Goal: Task Accomplishment & Management: Use online tool/utility

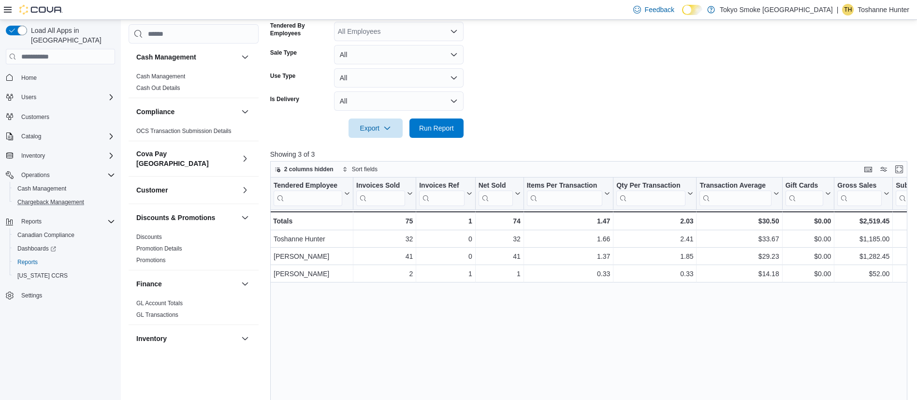
scroll to position [571, 0]
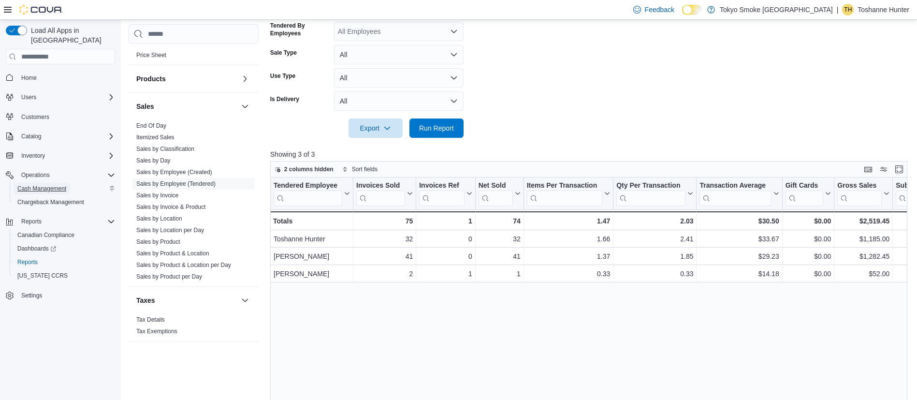
click at [34, 185] on span "Cash Management" at bounding box center [41, 189] width 49 height 8
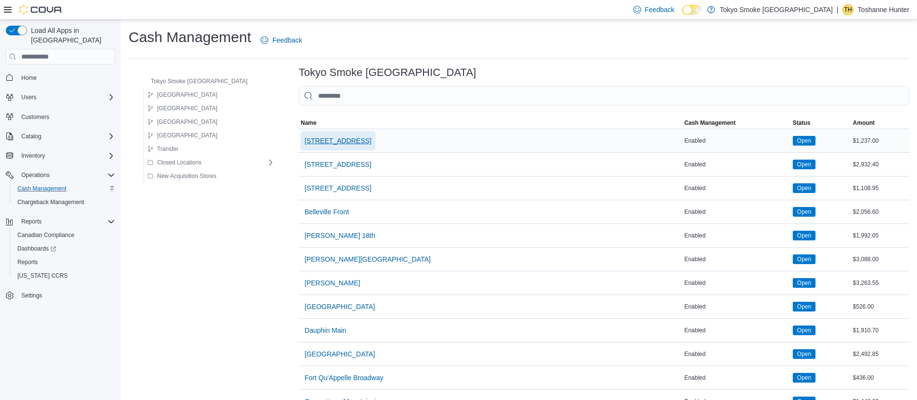
click at [305, 144] on span "[STREET_ADDRESS]" at bounding box center [338, 141] width 67 height 10
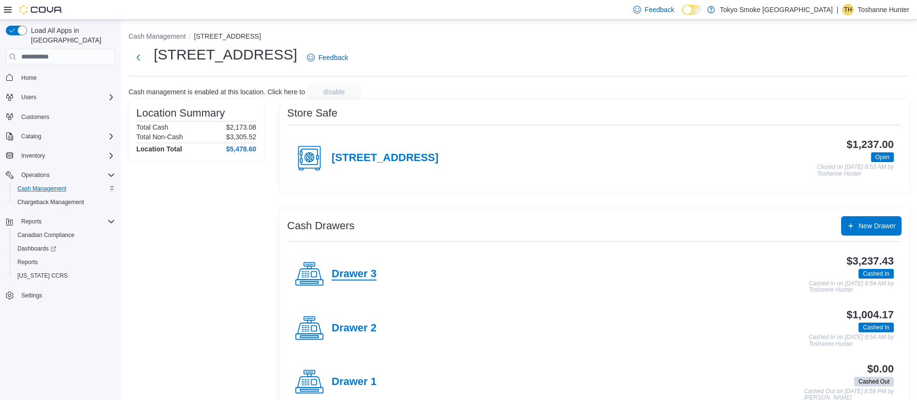
click at [355, 279] on h4 "Drawer 3" at bounding box center [354, 274] width 45 height 13
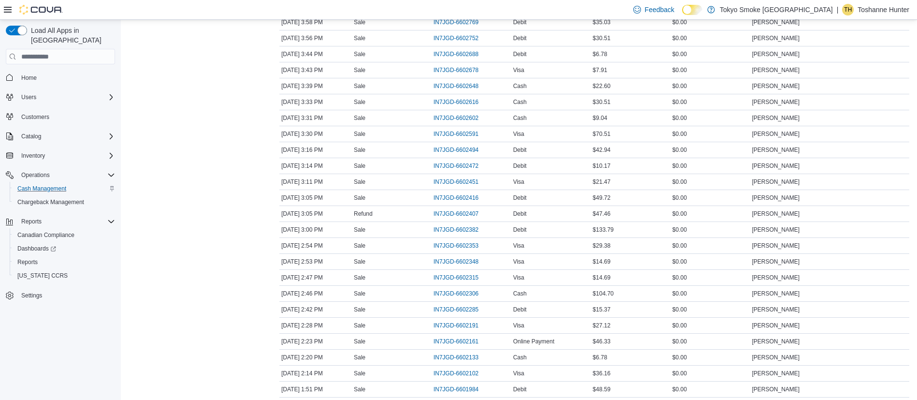
scroll to position [715, 0]
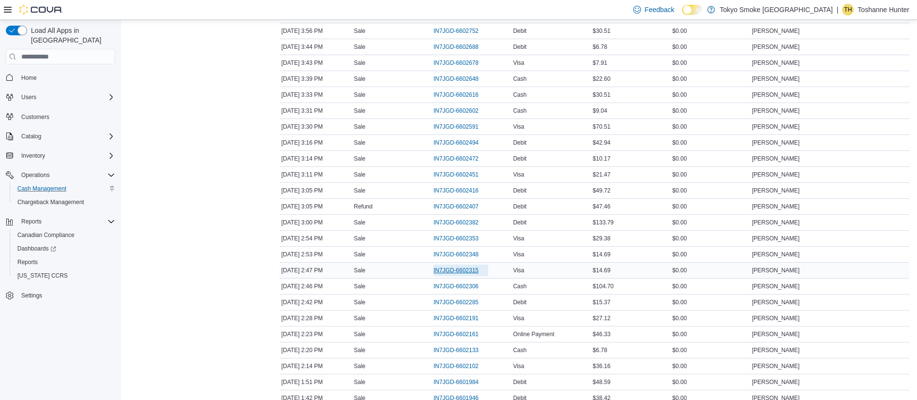
click at [455, 266] on span "IN7JGD-6602315" at bounding box center [456, 270] width 45 height 8
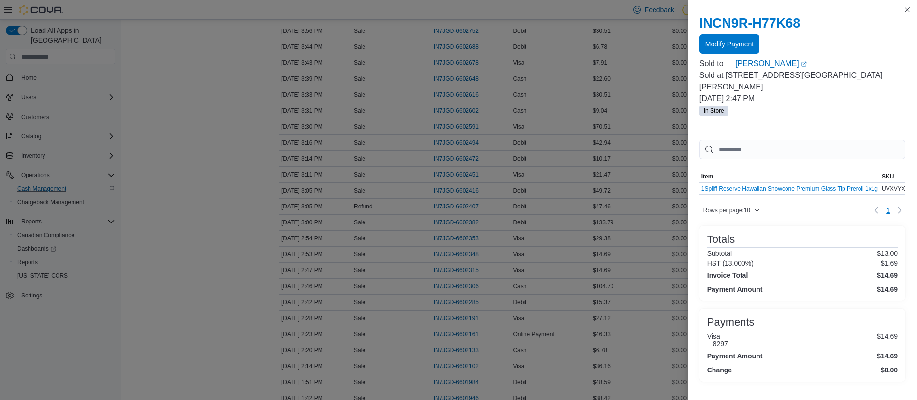
click at [722, 44] on span "Modify Payment" at bounding box center [730, 44] width 48 height 10
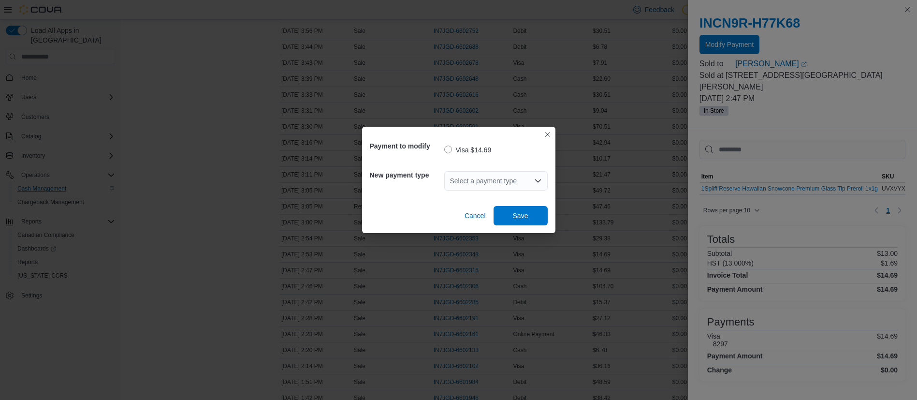
click at [517, 180] on div "Select a payment type" at bounding box center [495, 180] width 103 height 19
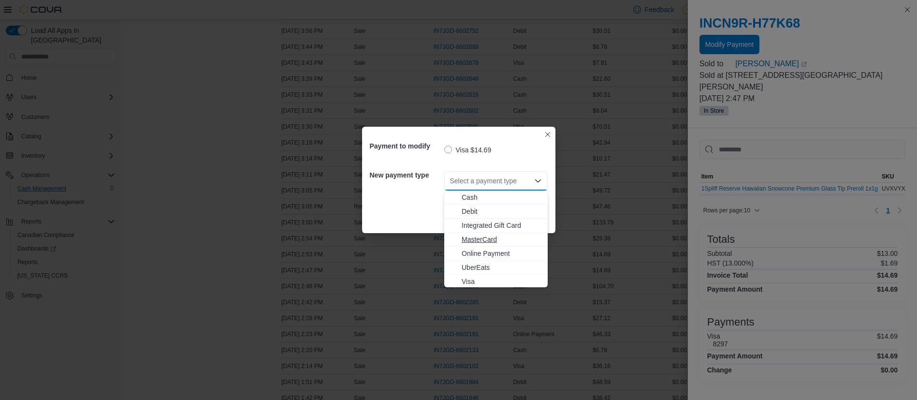
click at [492, 237] on span "MasterCard" at bounding box center [502, 240] width 80 height 10
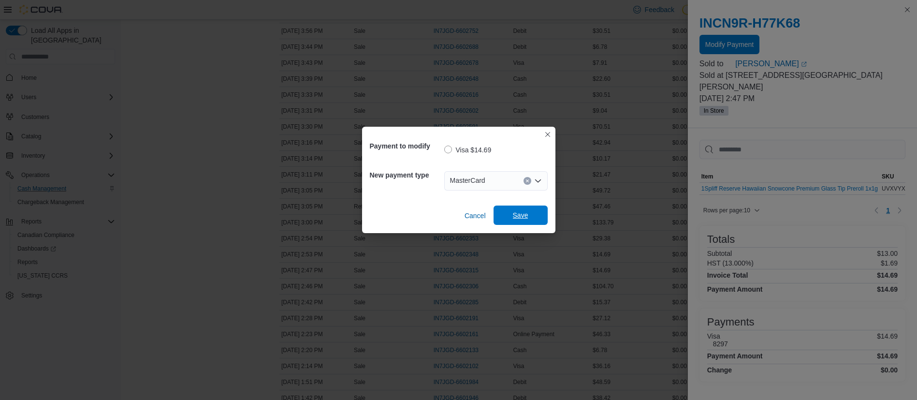
click at [522, 217] on span "Save" at bounding box center [520, 215] width 15 height 10
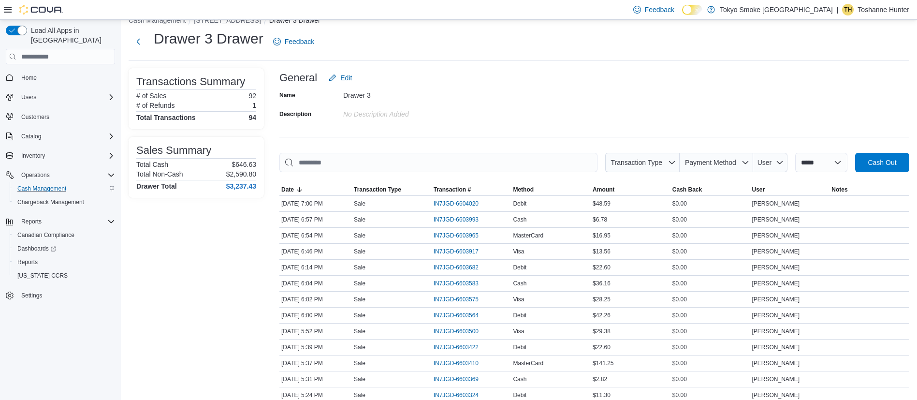
scroll to position [0, 0]
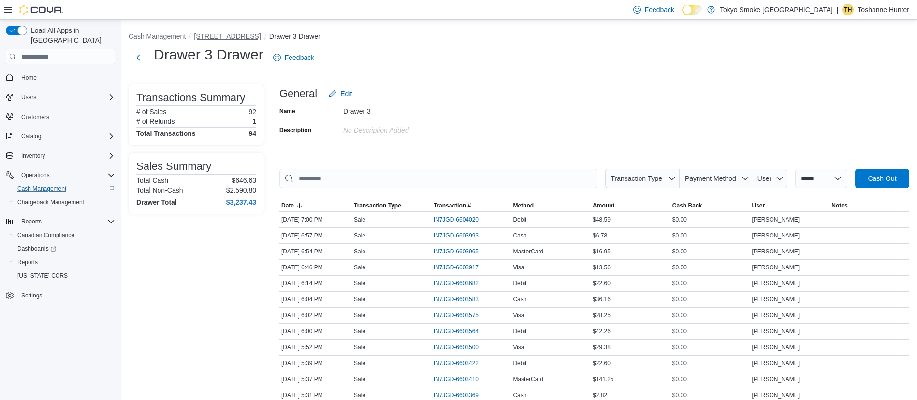
click at [231, 37] on button "[STREET_ADDRESS]" at bounding box center [227, 36] width 67 height 8
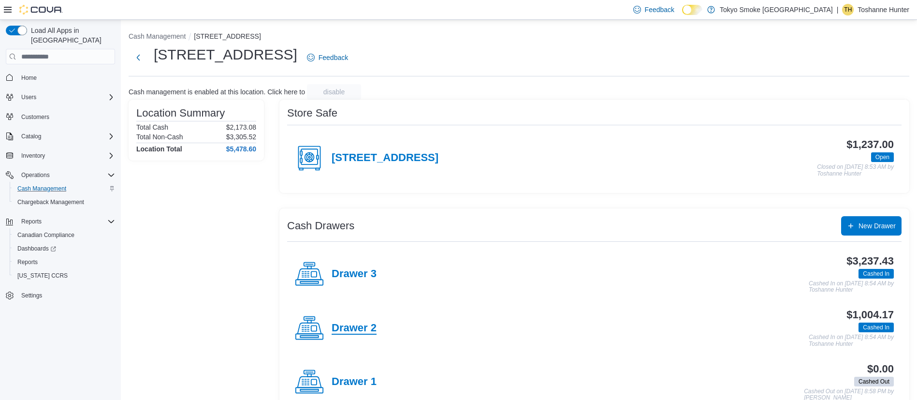
click at [356, 322] on h4 "Drawer 2" at bounding box center [354, 328] width 45 height 13
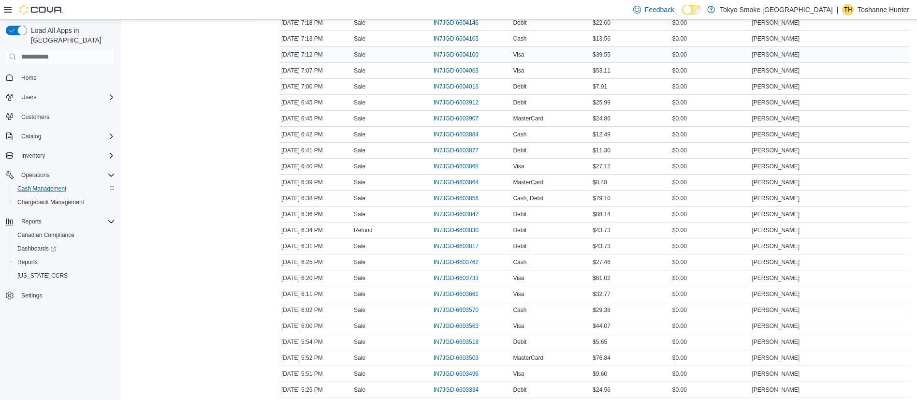
scroll to position [353, 0]
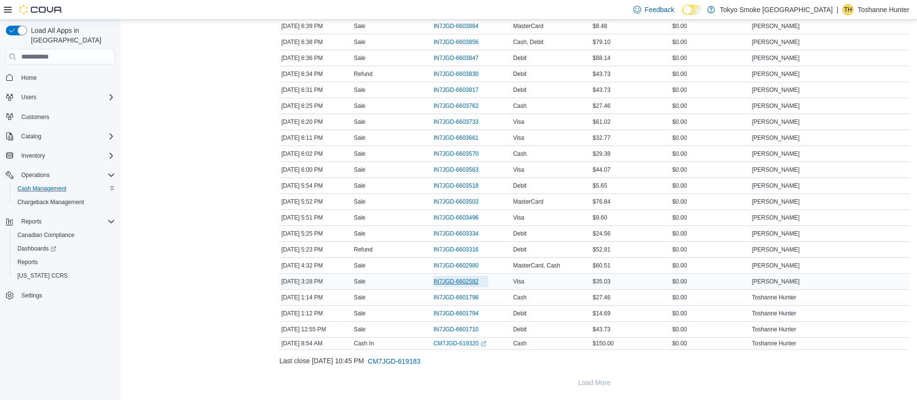
click at [472, 280] on span "IN7JGD-6602582" at bounding box center [456, 282] width 45 height 8
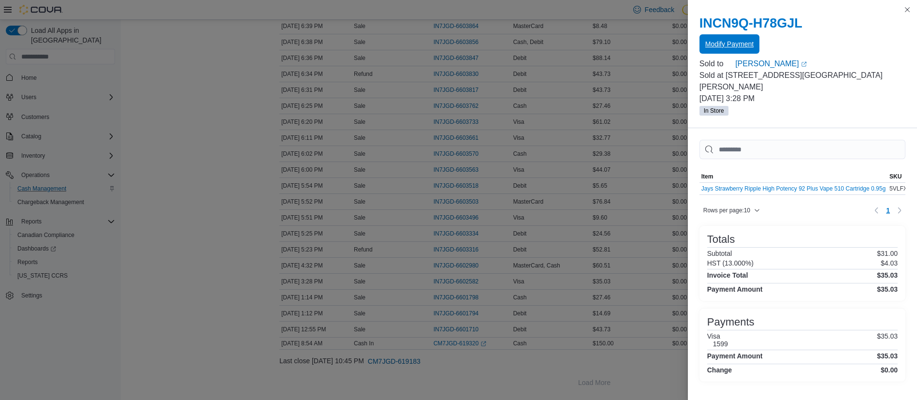
click at [715, 44] on span "Modify Payment" at bounding box center [730, 44] width 48 height 10
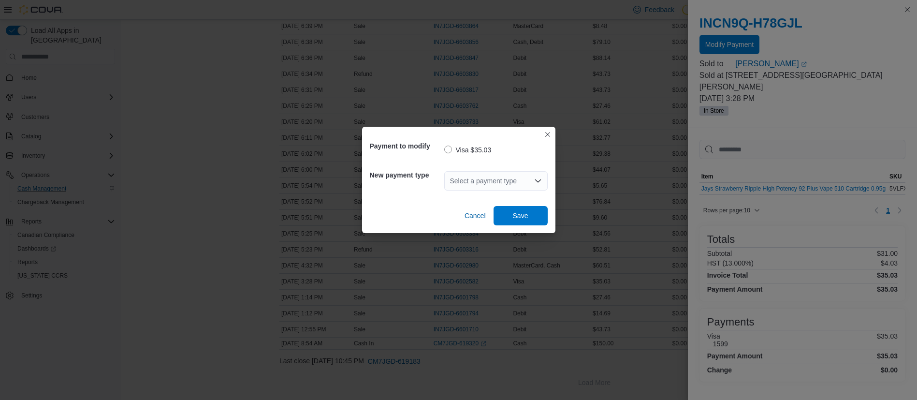
click at [462, 178] on div "Select a payment type" at bounding box center [495, 180] width 103 height 19
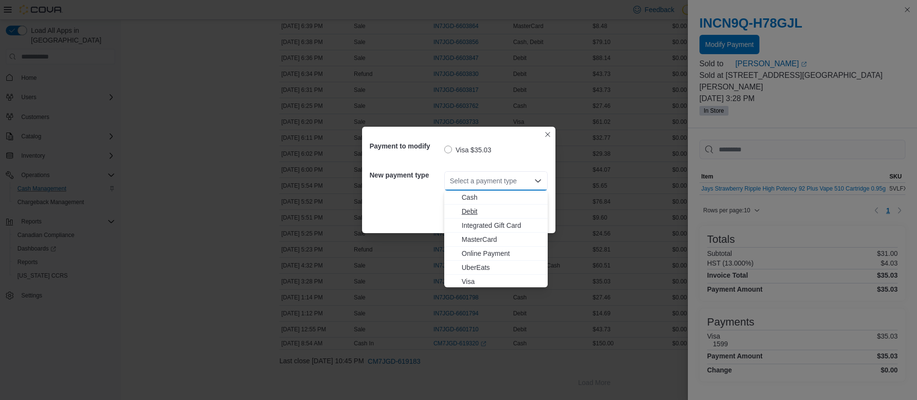
click at [479, 209] on span "Debit" at bounding box center [502, 212] width 80 height 10
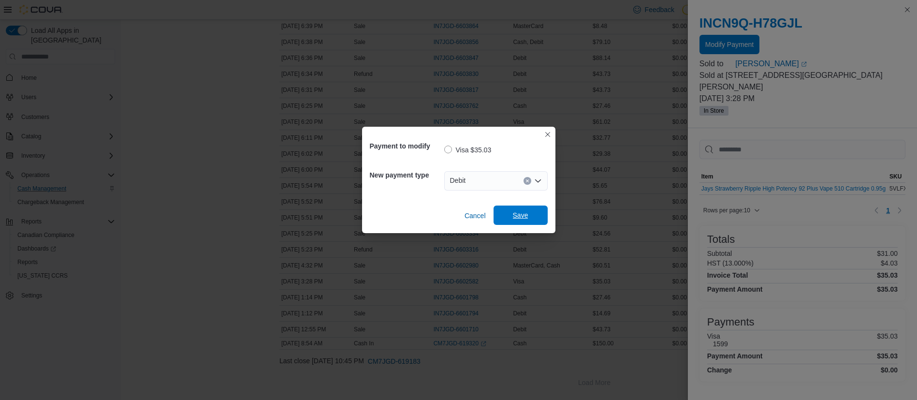
click at [512, 210] on span "Save" at bounding box center [521, 215] width 43 height 19
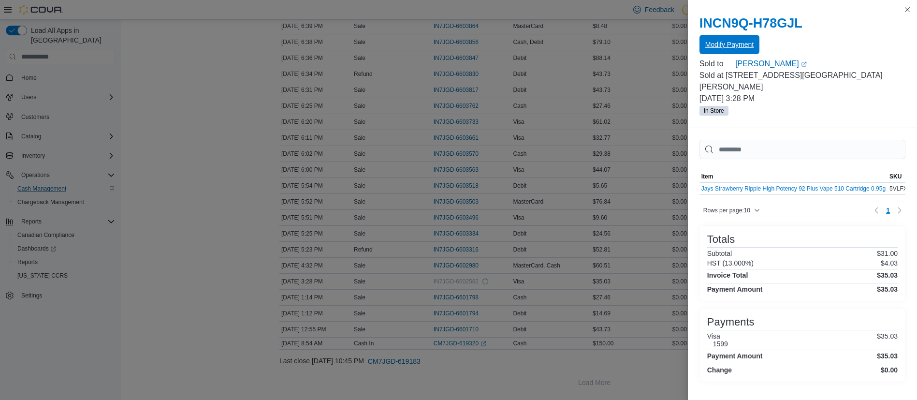
scroll to position [0, 0]
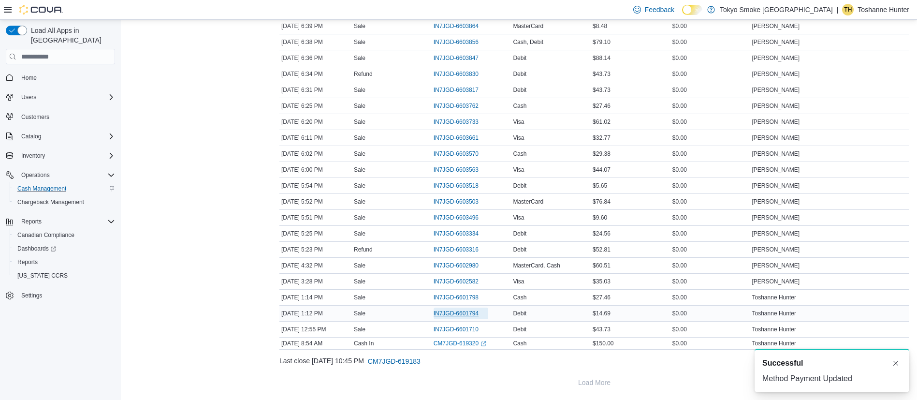
click at [462, 312] on span "IN7JGD-6601794" at bounding box center [456, 314] width 45 height 8
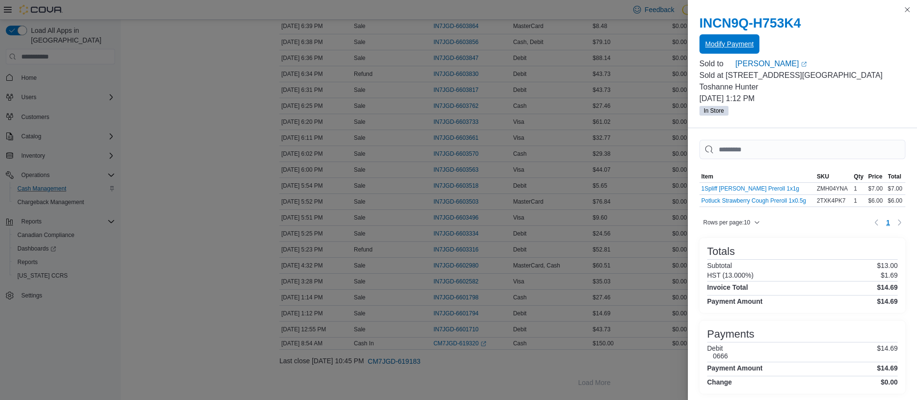
click at [707, 36] on span "Modify Payment" at bounding box center [730, 43] width 48 height 19
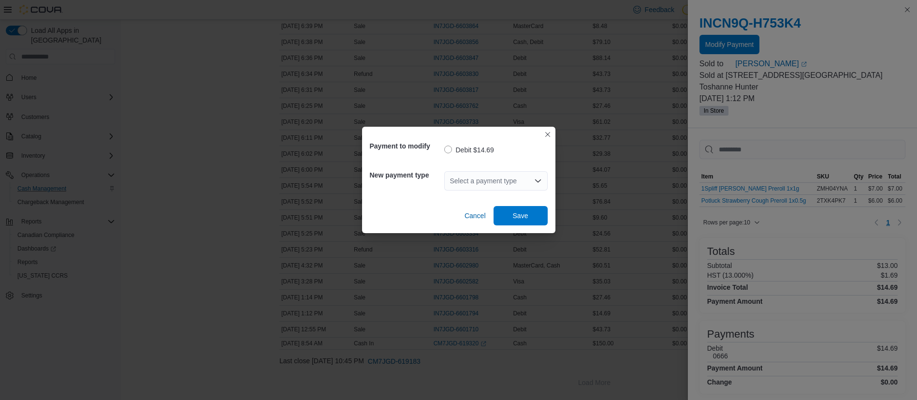
click at [463, 178] on div "Select a payment type" at bounding box center [495, 180] width 103 height 19
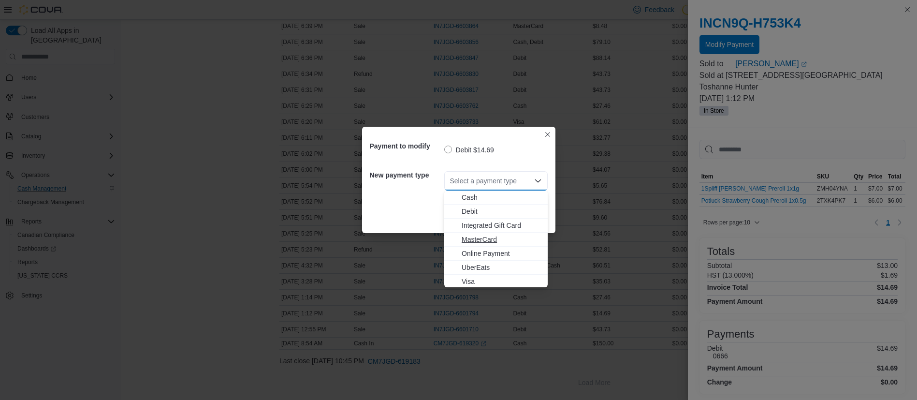
click at [493, 240] on span "MasterCard" at bounding box center [502, 240] width 80 height 10
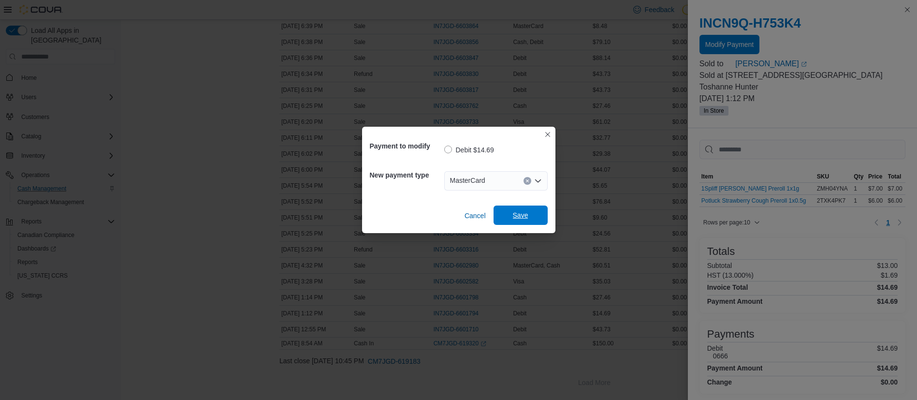
click at [525, 217] on span "Save" at bounding box center [520, 215] width 15 height 10
